Goal: Transaction & Acquisition: Book appointment/travel/reservation

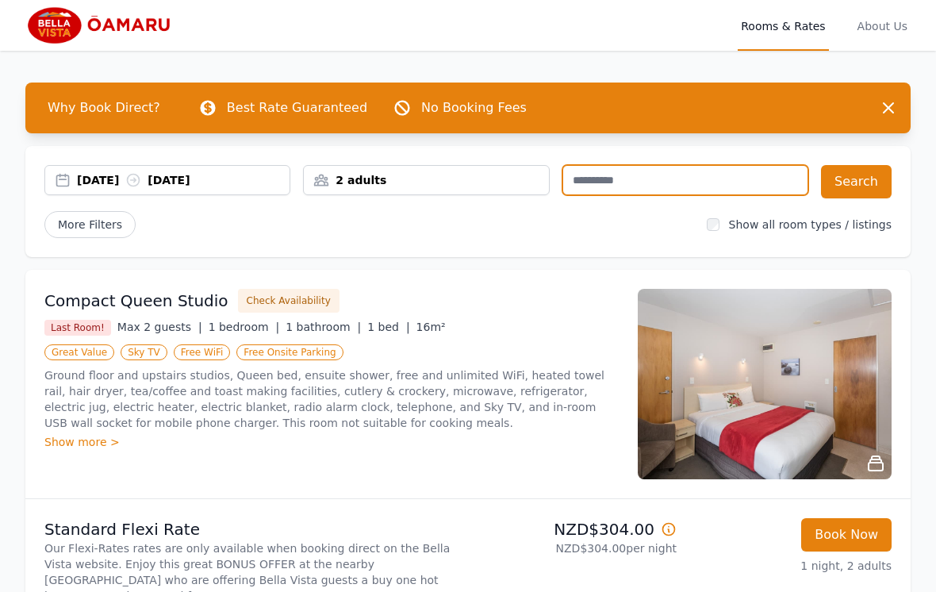
click at [623, 179] on input "text" at bounding box center [685, 180] width 246 height 30
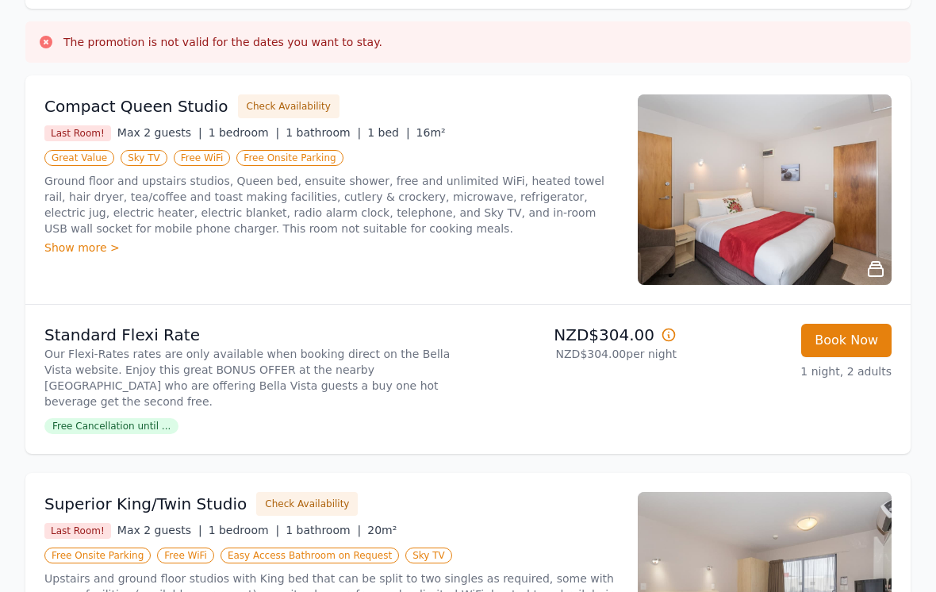
scroll to position [249, 0]
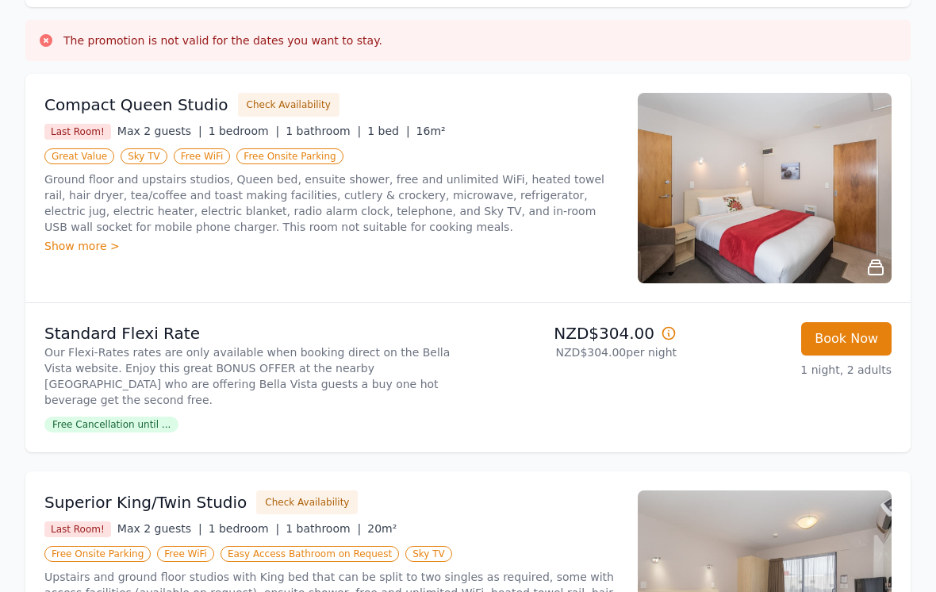
click at [267, 105] on button "Check Availability" at bounding box center [289, 106] width 102 height 24
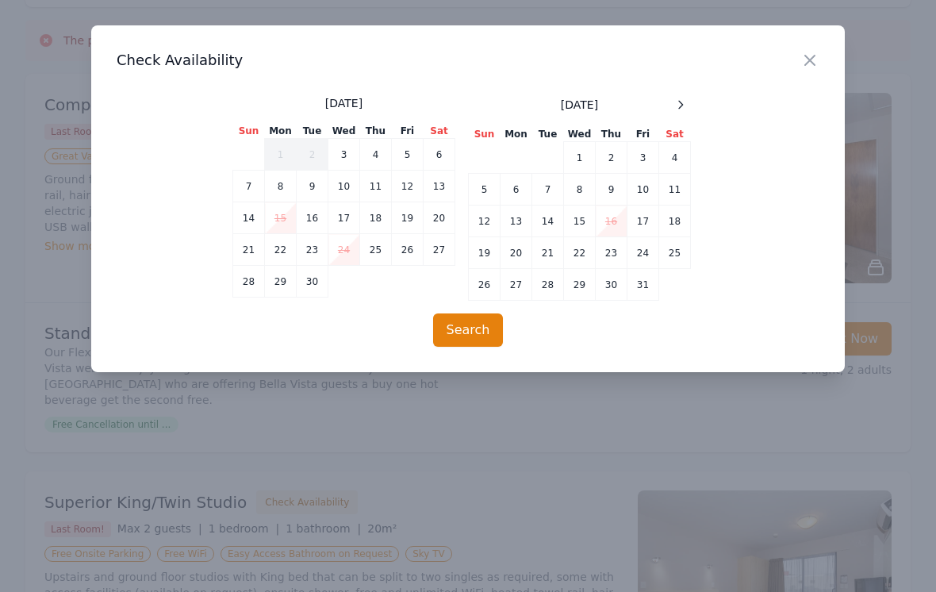
click at [460, 331] on button "Search" at bounding box center [468, 329] width 71 height 33
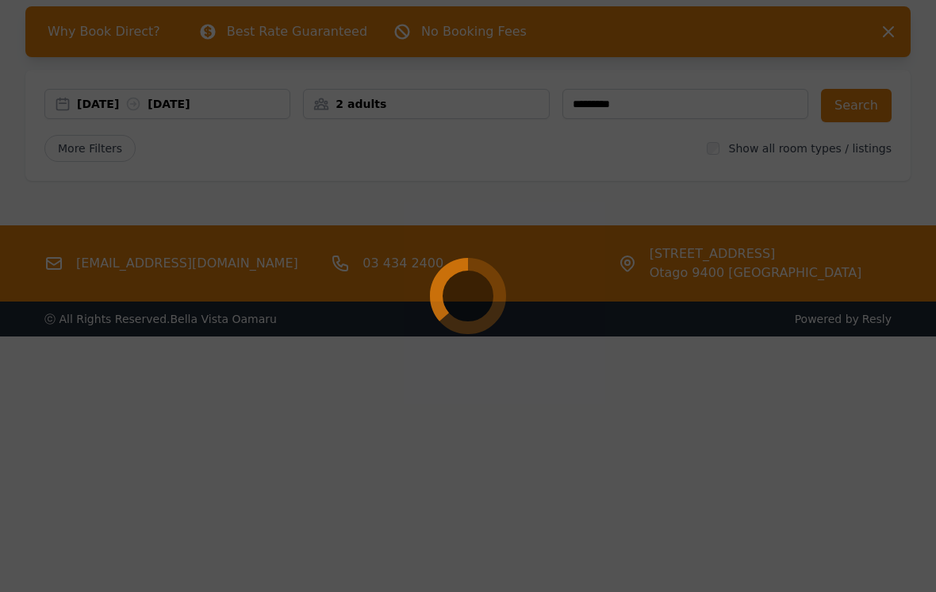
click at [321, 428] on div at bounding box center [468, 296] width 936 height 592
click at [320, 428] on div at bounding box center [468, 296] width 936 height 592
click at [861, 99] on div at bounding box center [468, 296] width 936 height 592
click at [661, 102] on div at bounding box center [468, 296] width 936 height 592
click at [892, 30] on div at bounding box center [468, 296] width 936 height 592
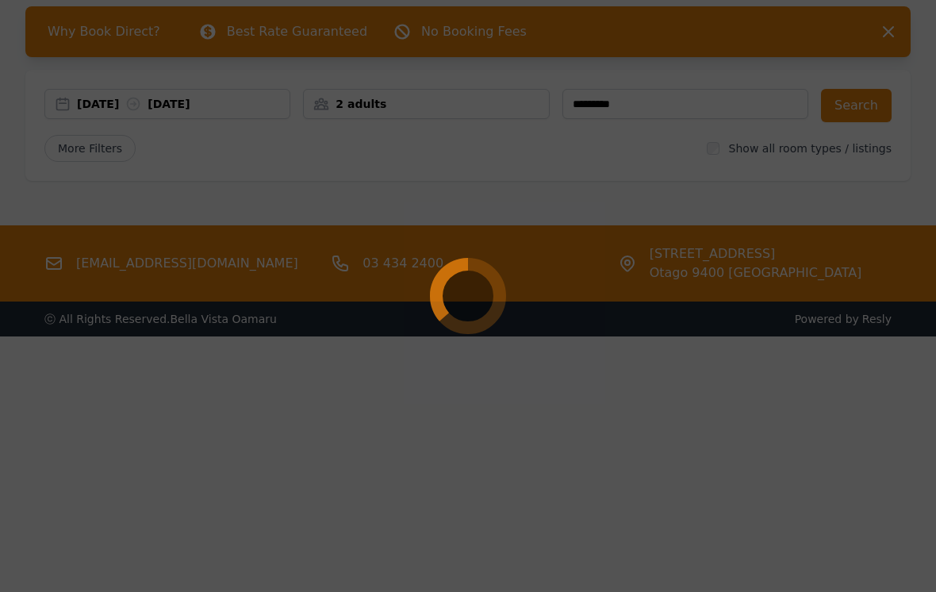
click at [896, 37] on div at bounding box center [468, 296] width 936 height 592
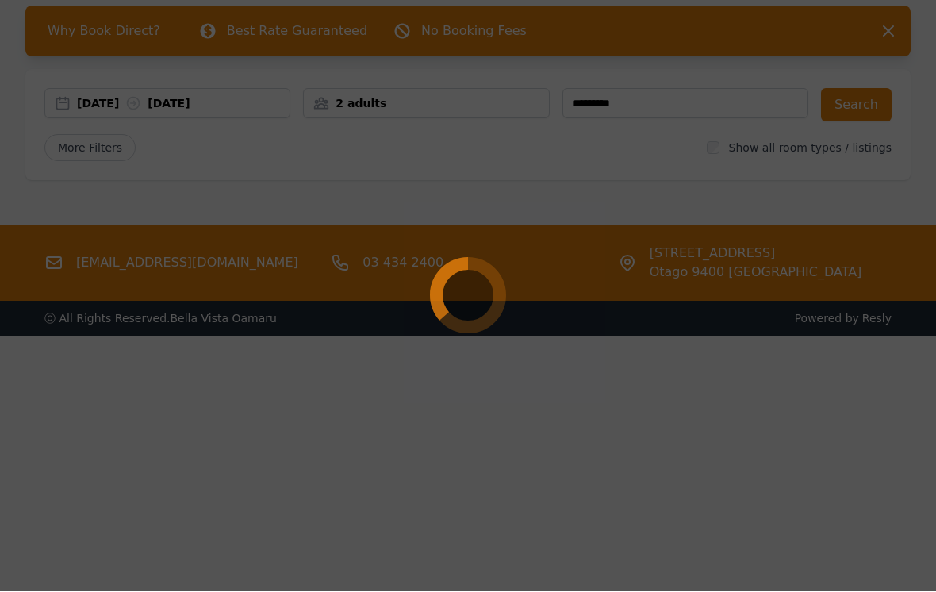
scroll to position [101, 0]
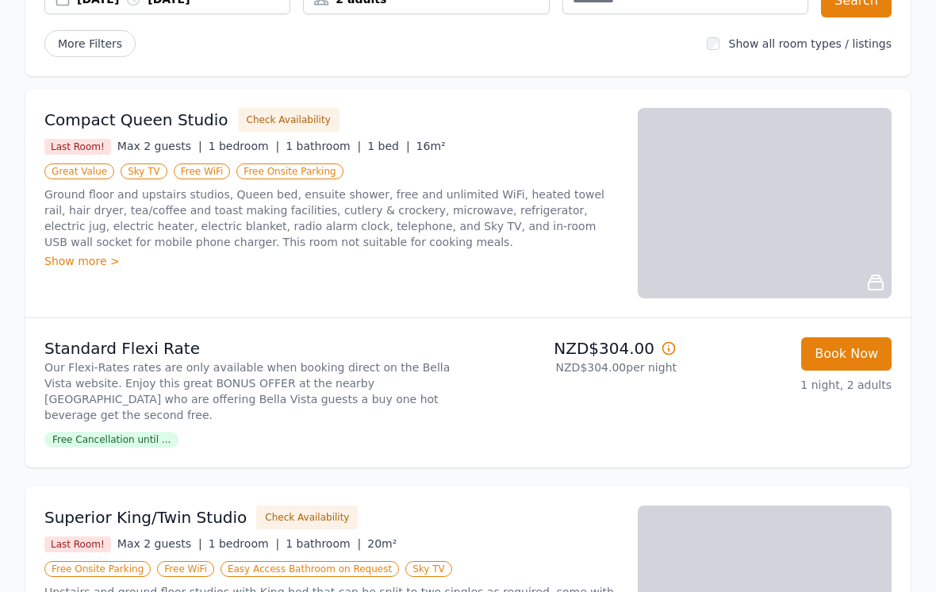
scroll to position [181, 0]
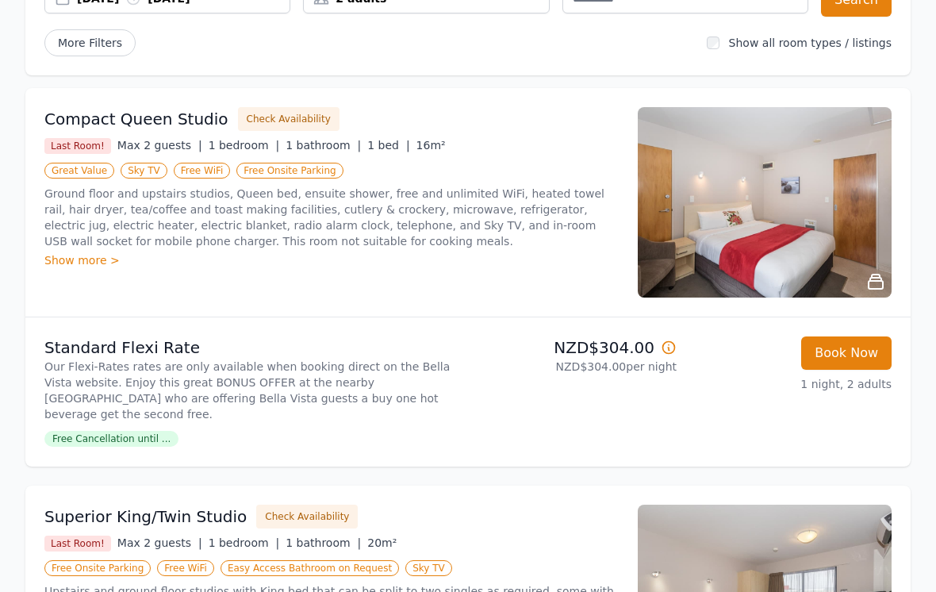
click at [76, 263] on div "Show more >" at bounding box center [331, 261] width 574 height 16
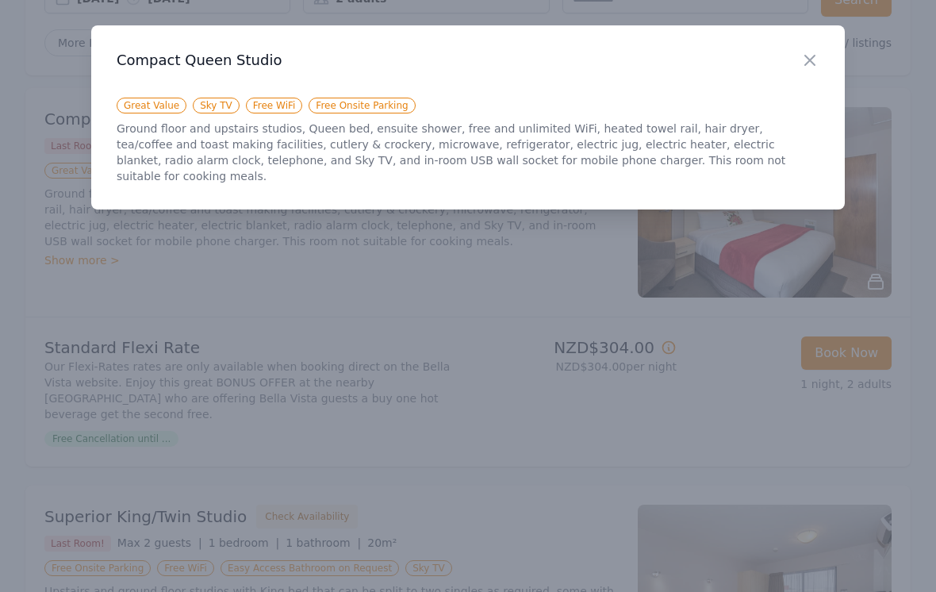
click at [811, 56] on icon "button" at bounding box center [809, 60] width 19 height 19
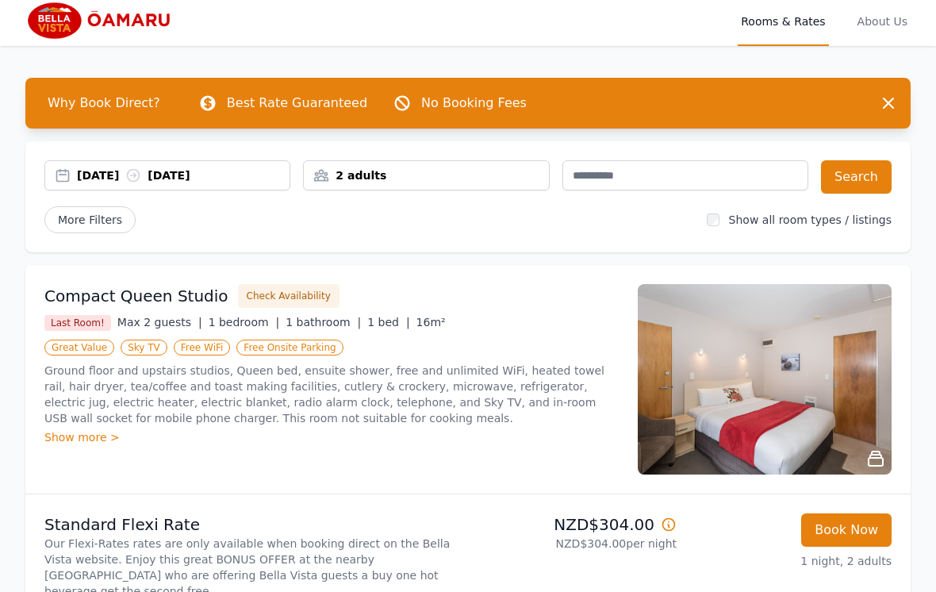
scroll to position [0, 0]
